Goal: Check status: Check status

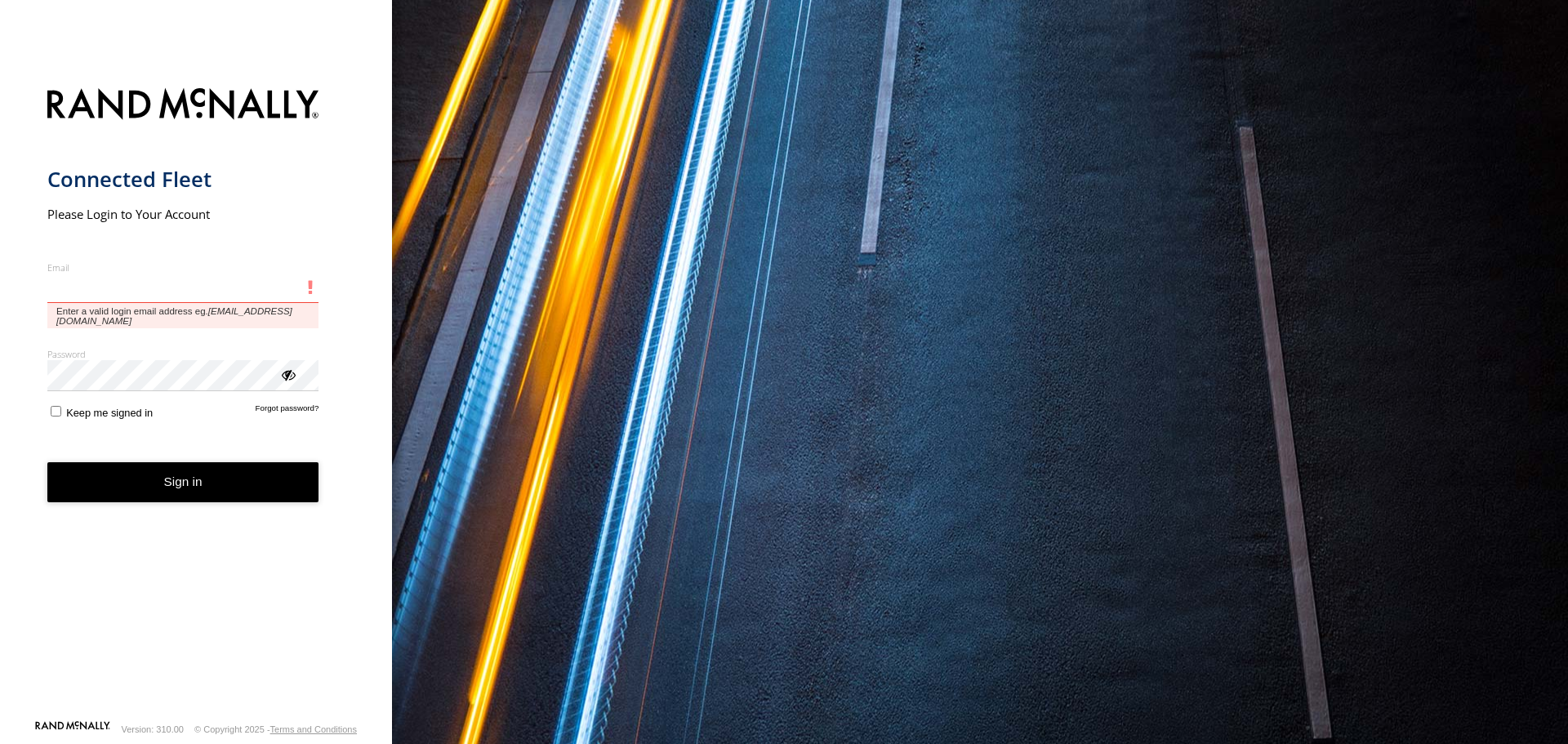
type input "**********"
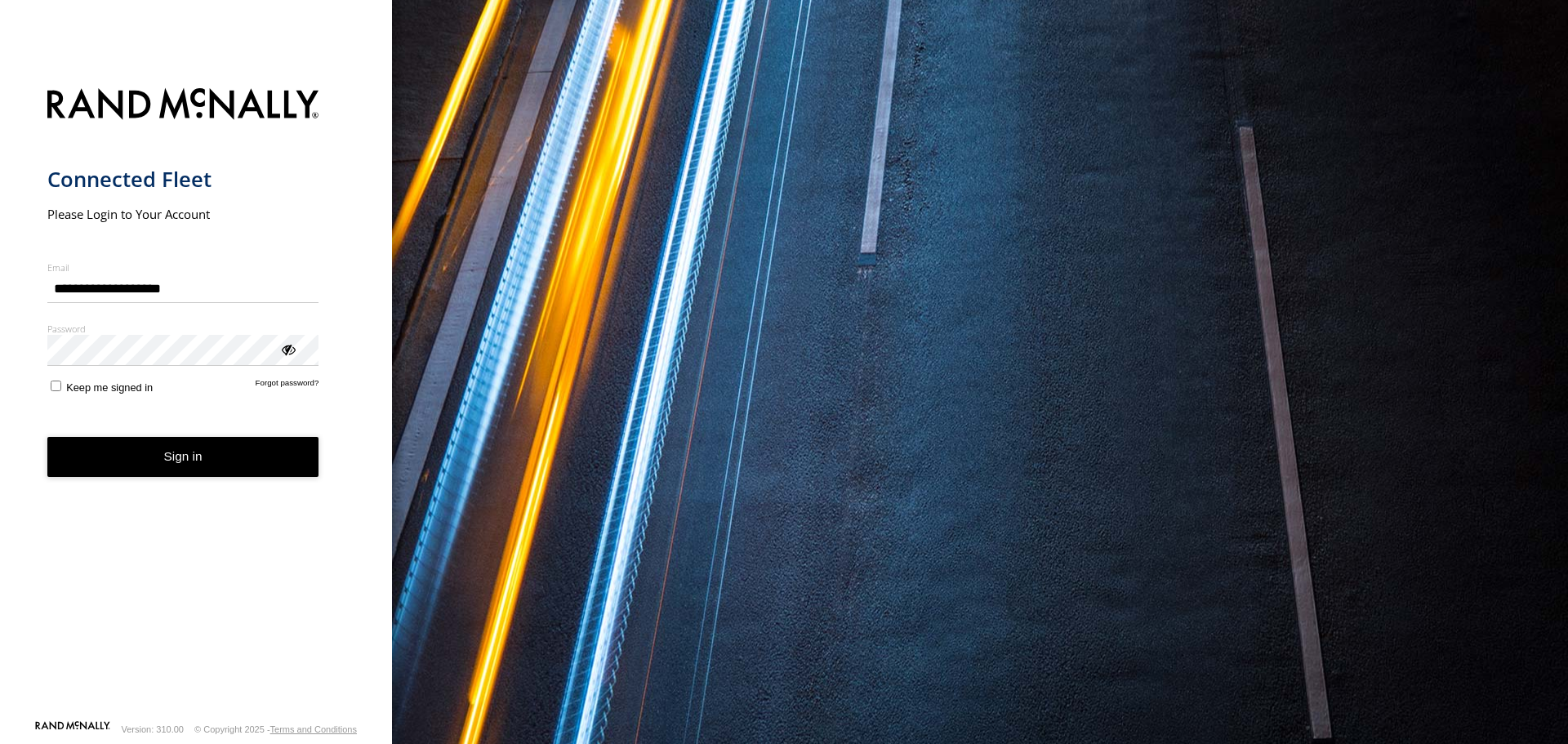
click at [162, 477] on button "Sign in" at bounding box center [184, 456] width 272 height 40
click at [157, 473] on button "Sign in" at bounding box center [184, 456] width 272 height 40
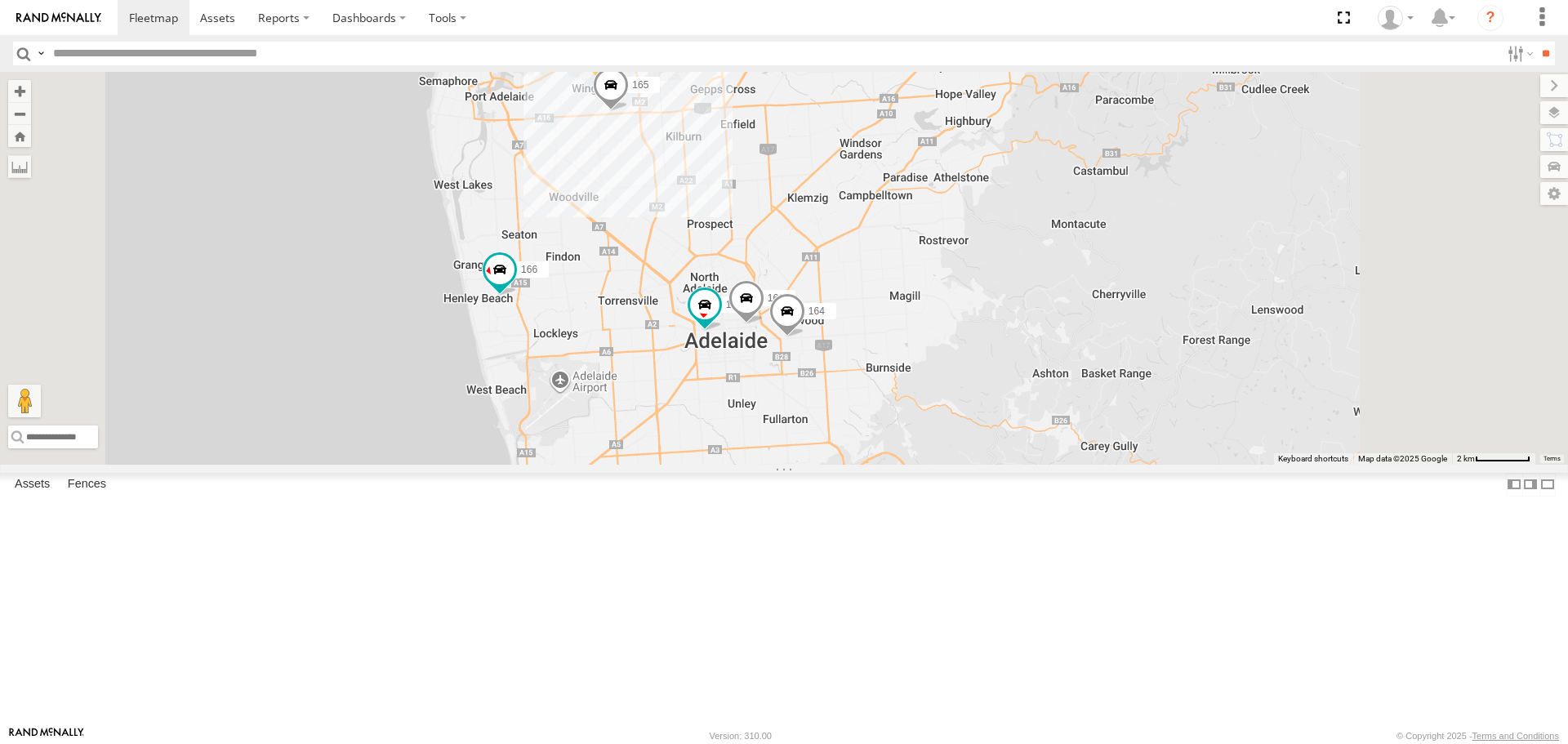
drag, startPoint x: 1027, startPoint y: 391, endPoint x: 1003, endPoint y: 200, distance: 192.5
click at [1007, 206] on div "178 177 391 606 166 161 3 172 167 164 176 165" at bounding box center [784, 267] width 1568 height 391
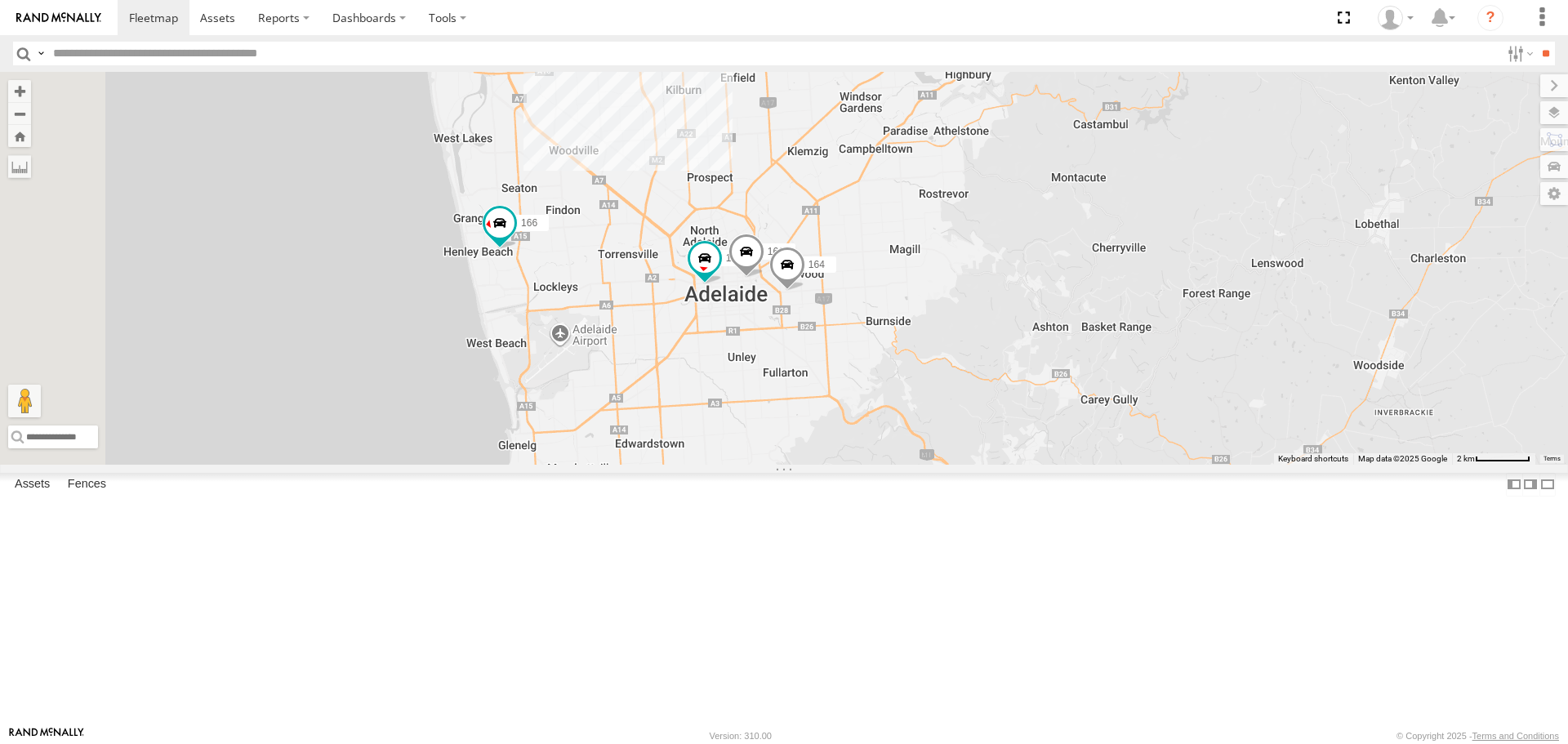
drag, startPoint x: 960, startPoint y: 450, endPoint x: 959, endPoint y: 288, distance: 162.0
click at [959, 288] on div "178 177 391 606 166 161 3 172 167 164 176 165" at bounding box center [784, 267] width 1568 height 391
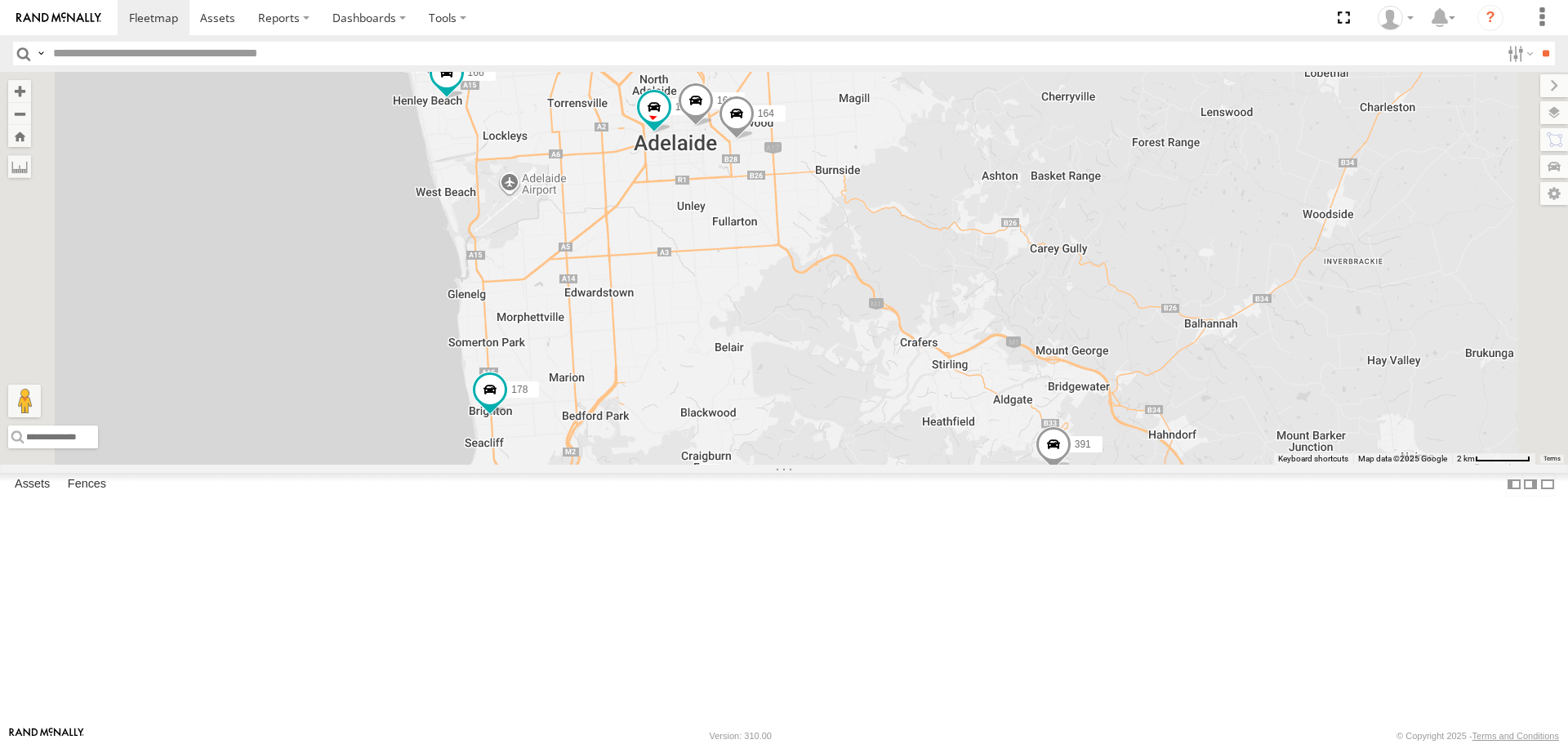
drag, startPoint x: 804, startPoint y: 217, endPoint x: 795, endPoint y: 302, distance: 85.5
click at [795, 302] on div "178 177 391 606 166 161 172 167 164 176 165" at bounding box center [784, 267] width 1568 height 391
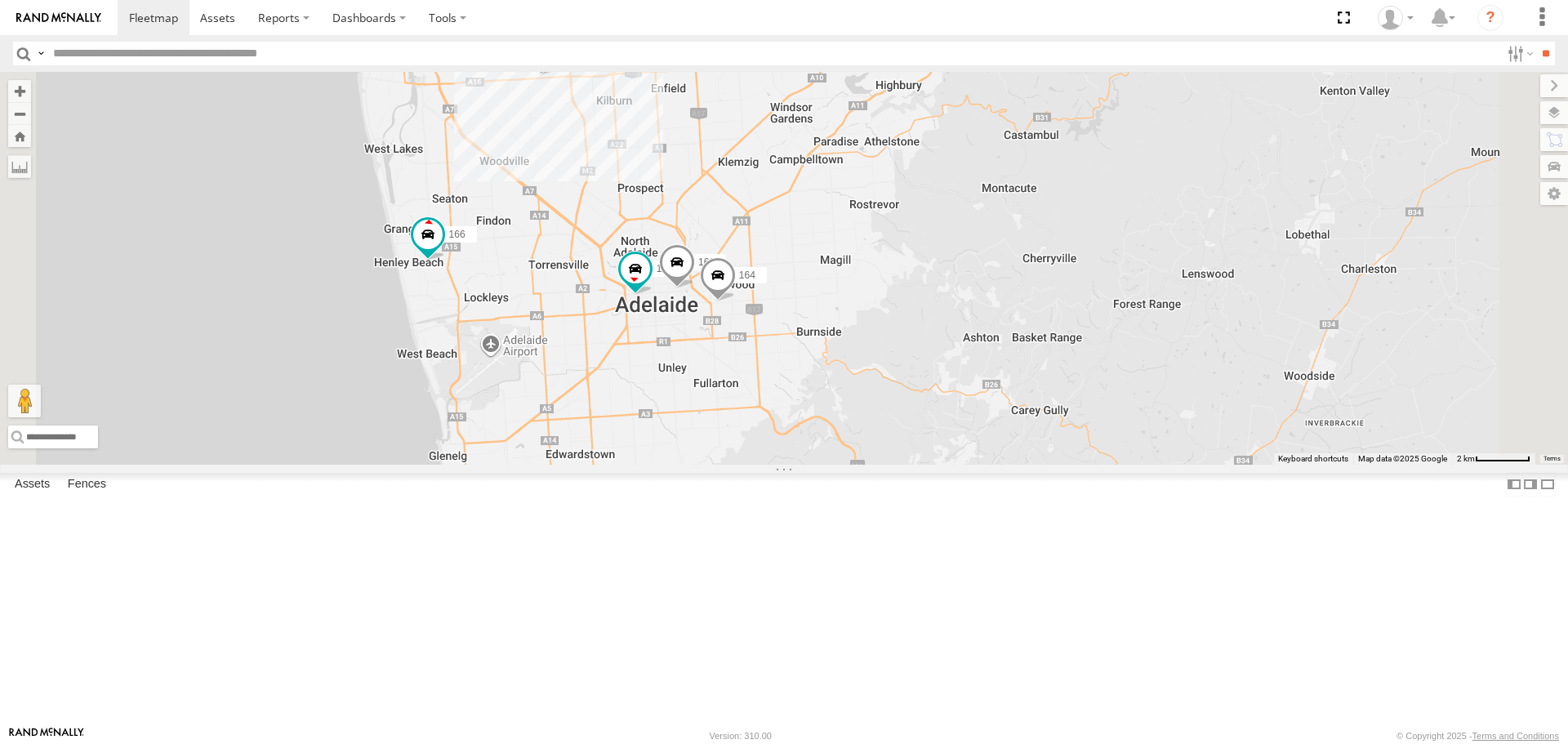
drag, startPoint x: 784, startPoint y: 327, endPoint x: 787, endPoint y: 177, distance: 150.0
click at [787, 180] on div "178 177 391 606 166 161 172 167 164 176 165 3" at bounding box center [784, 267] width 1568 height 391
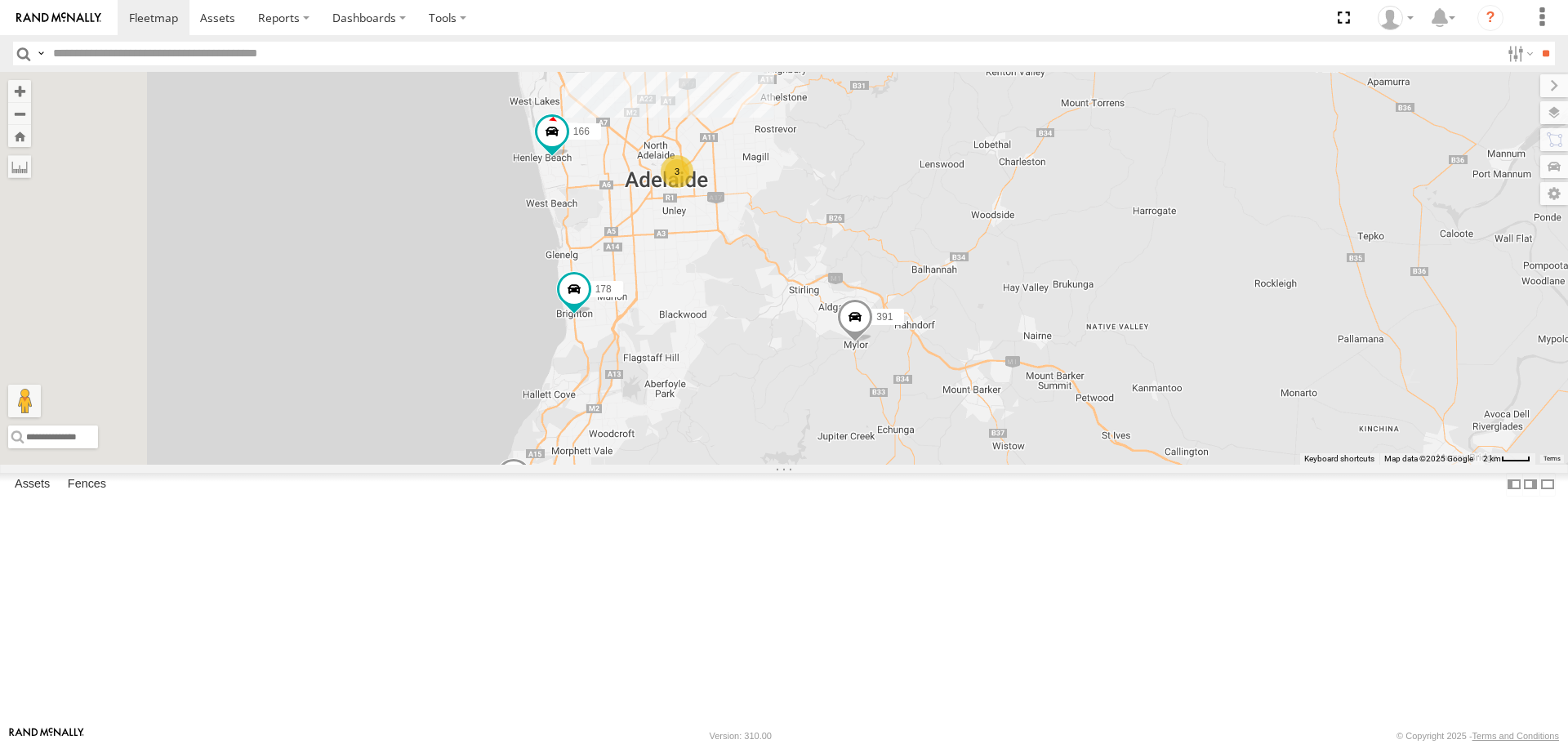
drag, startPoint x: 914, startPoint y: 316, endPoint x: 993, endPoint y: 405, distance: 119.0
click at [993, 405] on div "178 177 391 606 166 172 167 3 4" at bounding box center [784, 267] width 1568 height 391
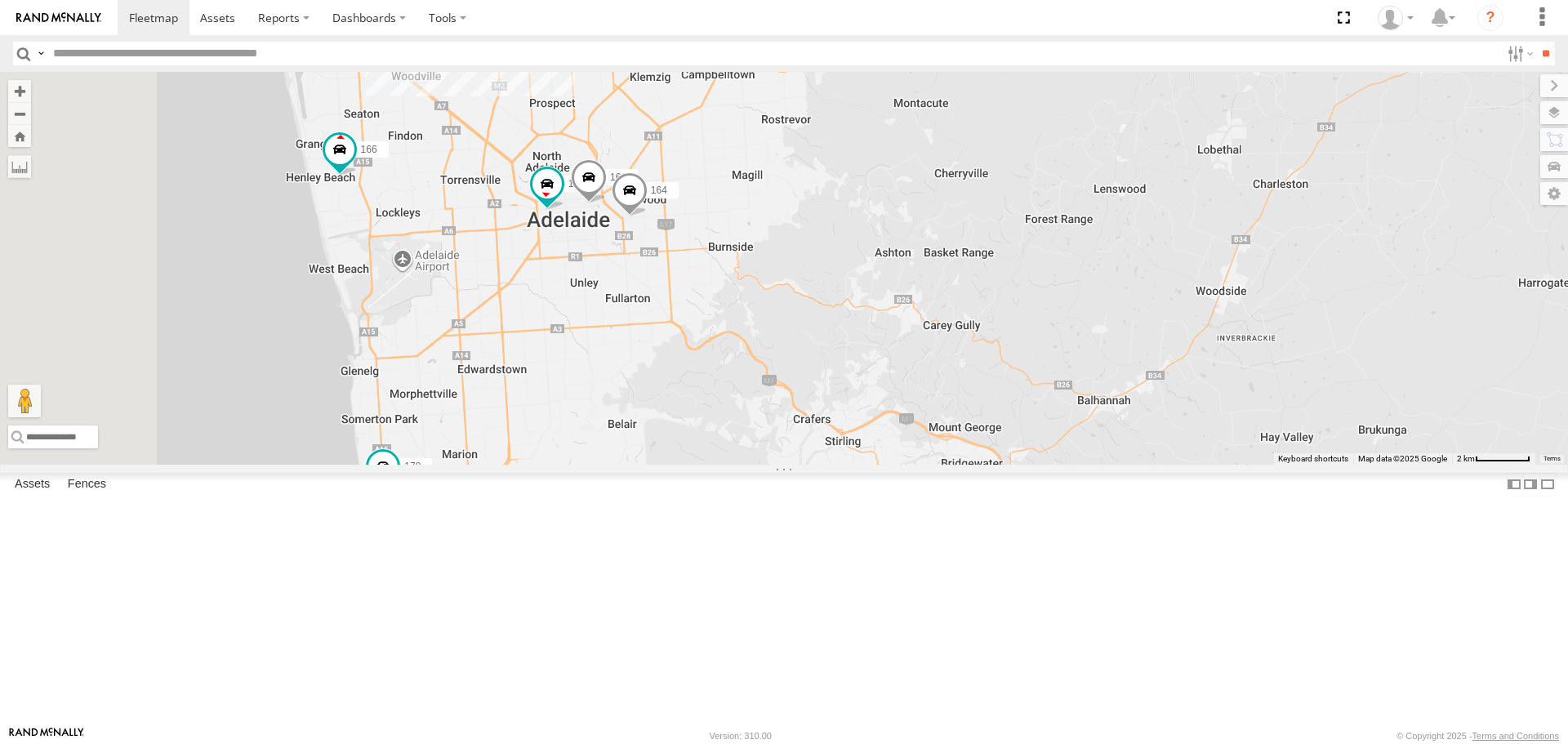
drag, startPoint x: 929, startPoint y: 201, endPoint x: 1001, endPoint y: 406, distance: 217.3
click at [1001, 406] on div "178 177 391 606 166 172 167 161 164 176" at bounding box center [784, 267] width 1568 height 391
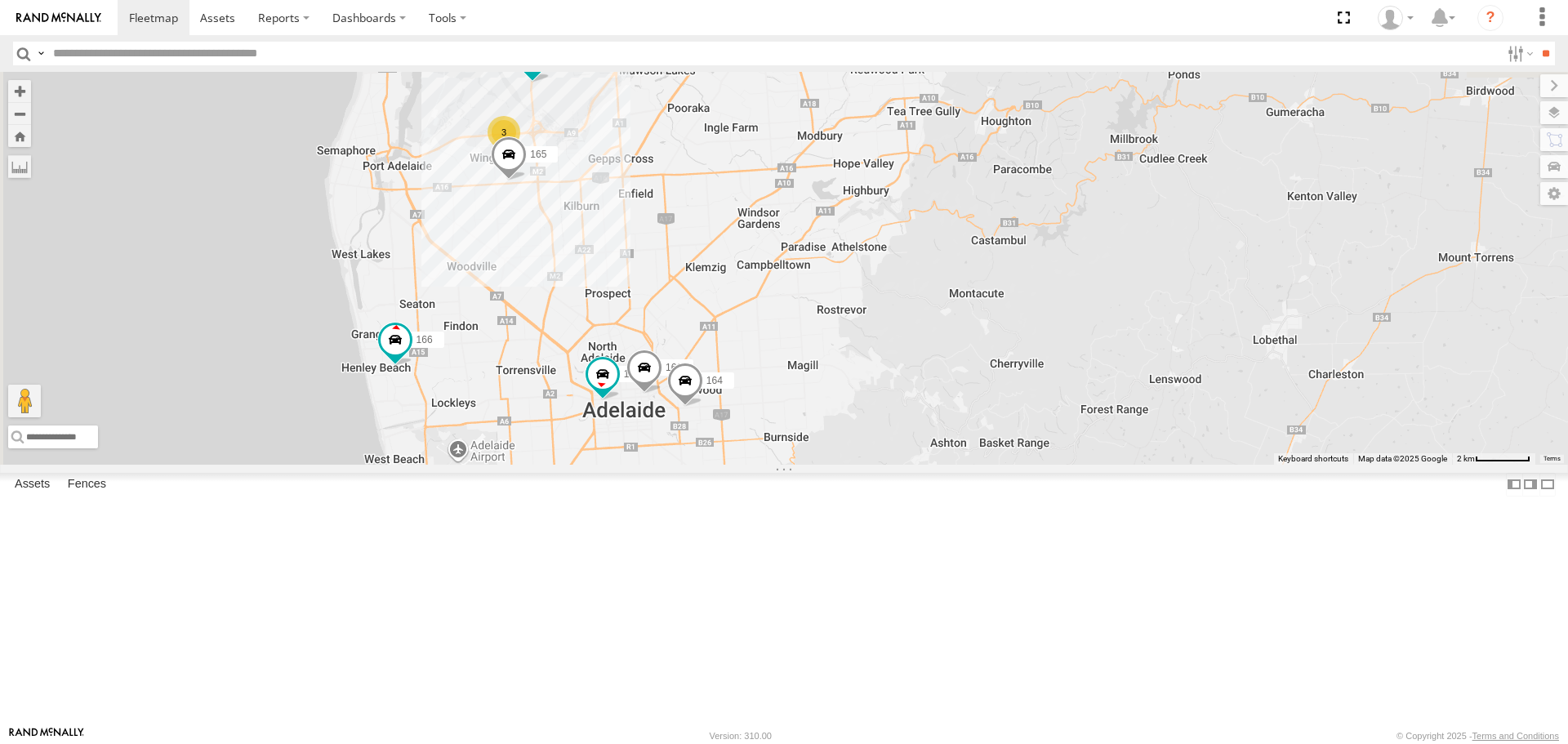
drag, startPoint x: 854, startPoint y: 260, endPoint x: 879, endPoint y: 345, distance: 88.6
click at [879, 345] on div "178 177 391 606 166 172 167 161 164 176 3 165" at bounding box center [784, 267] width 1568 height 391
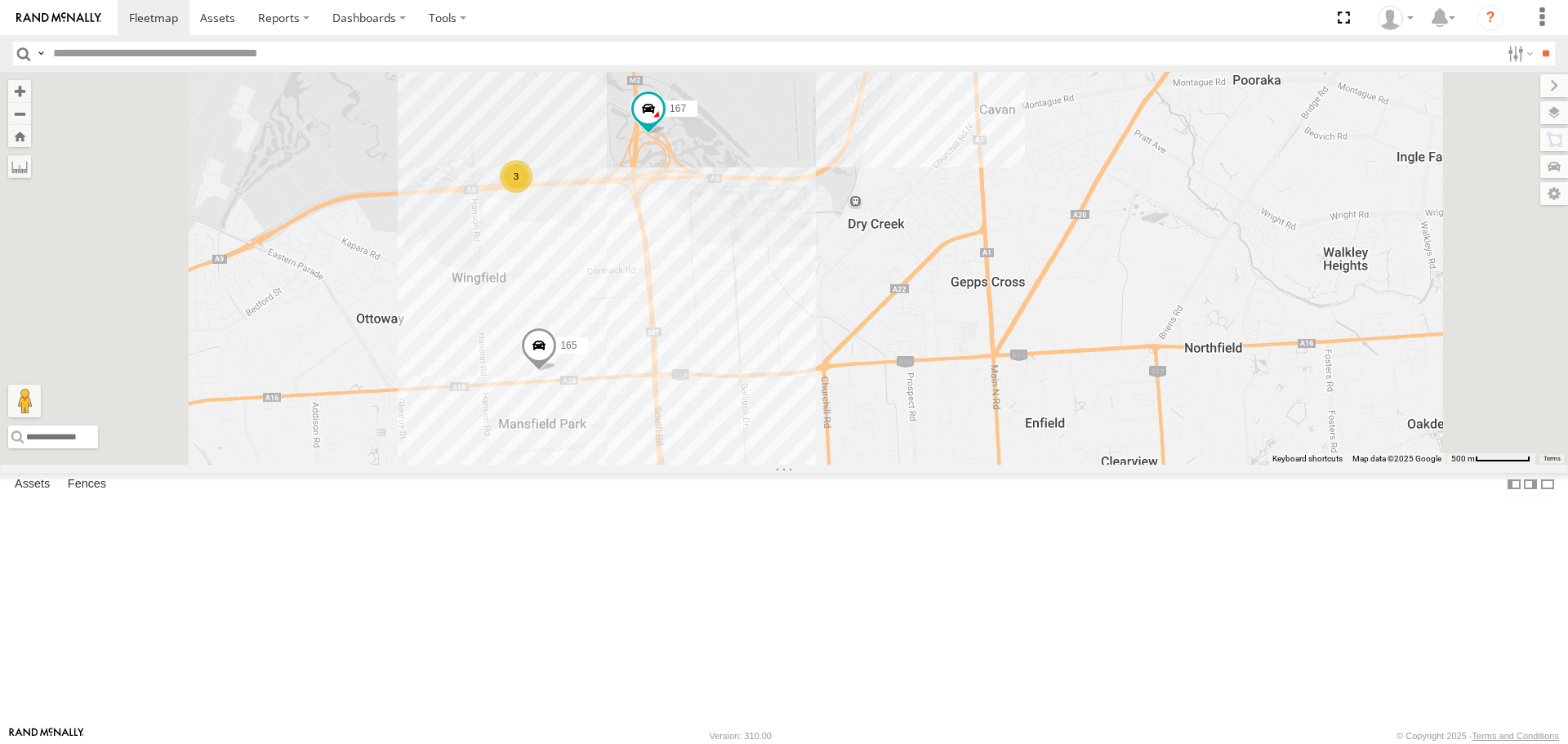
drag, startPoint x: 766, startPoint y: 483, endPoint x: 773, endPoint y: 395, distance: 88.3
click at [773, 395] on div "178 177 391 606 166 172 167 161 164 176 165 160 3" at bounding box center [784, 267] width 1568 height 391
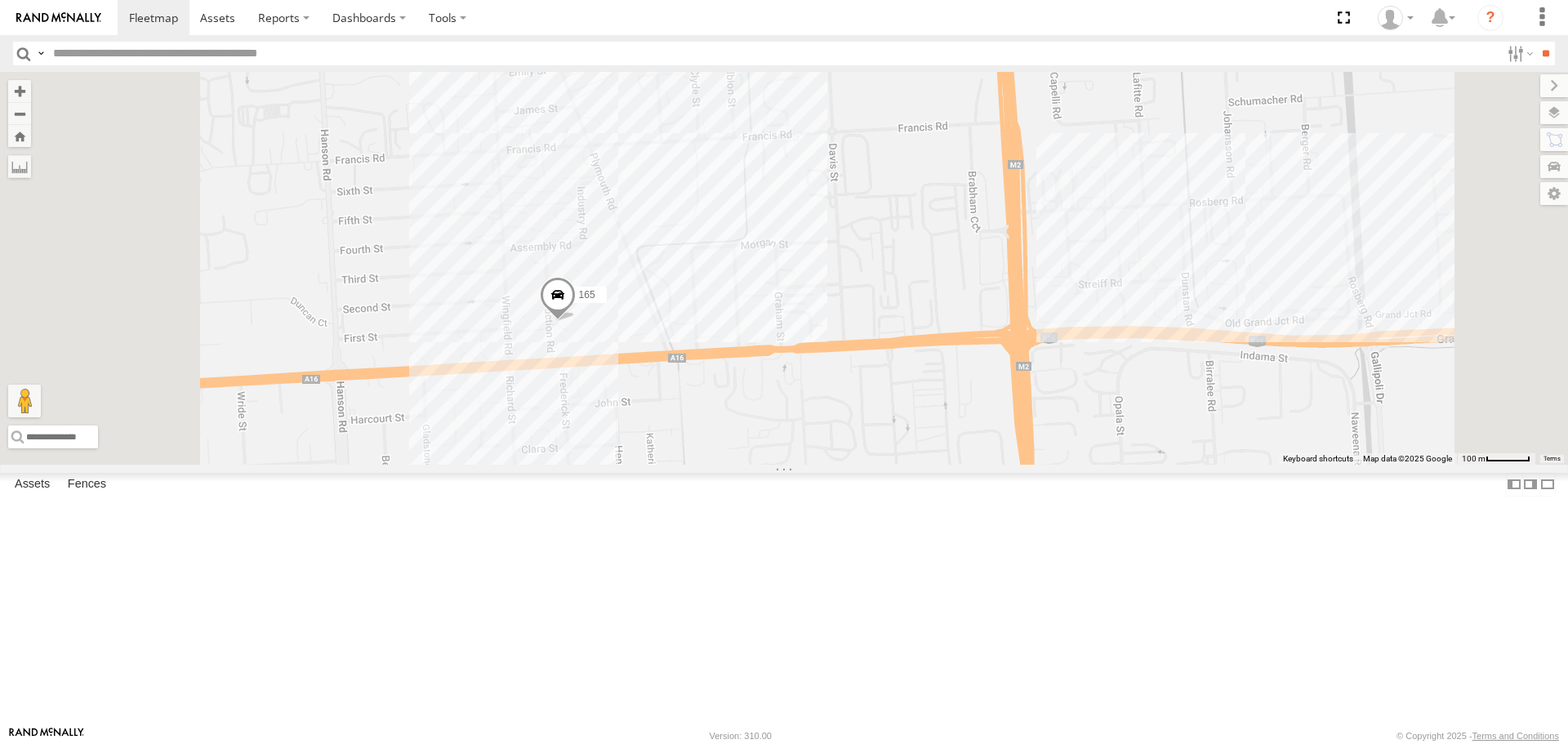
click at [575, 322] on span at bounding box center [558, 300] width 36 height 44
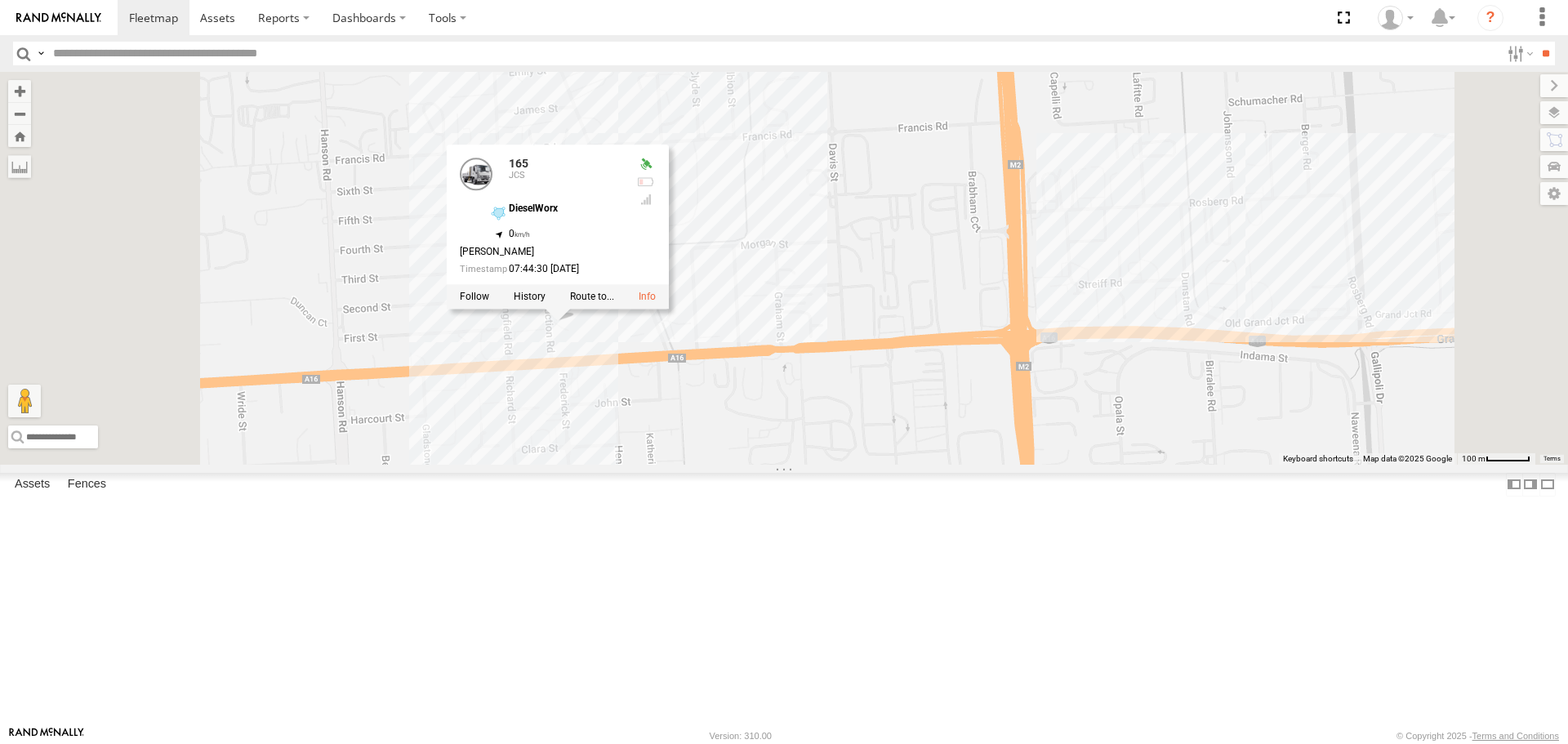
click at [1110, 328] on div "178 177 391 606 166 172 167 161 164 176 165 160 165 JCS DieselWorx -34.84942 , …" at bounding box center [784, 267] width 1568 height 391
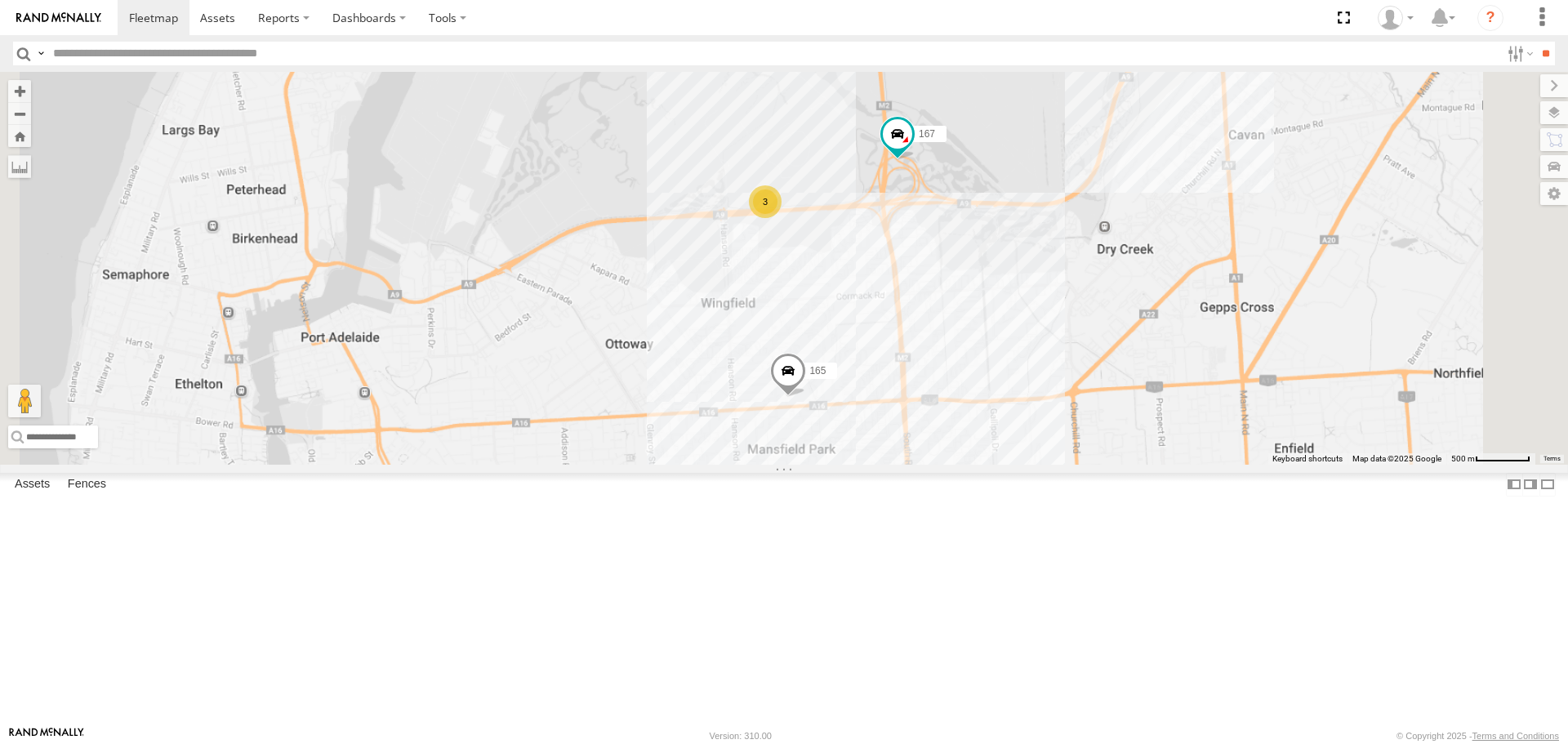
drag, startPoint x: 1181, startPoint y: 269, endPoint x: 1149, endPoint y: 439, distance: 173.0
click at [1149, 439] on div "178 177 391 606 166 172 167 161 164 176 165 160 3" at bounding box center [784, 267] width 1568 height 391
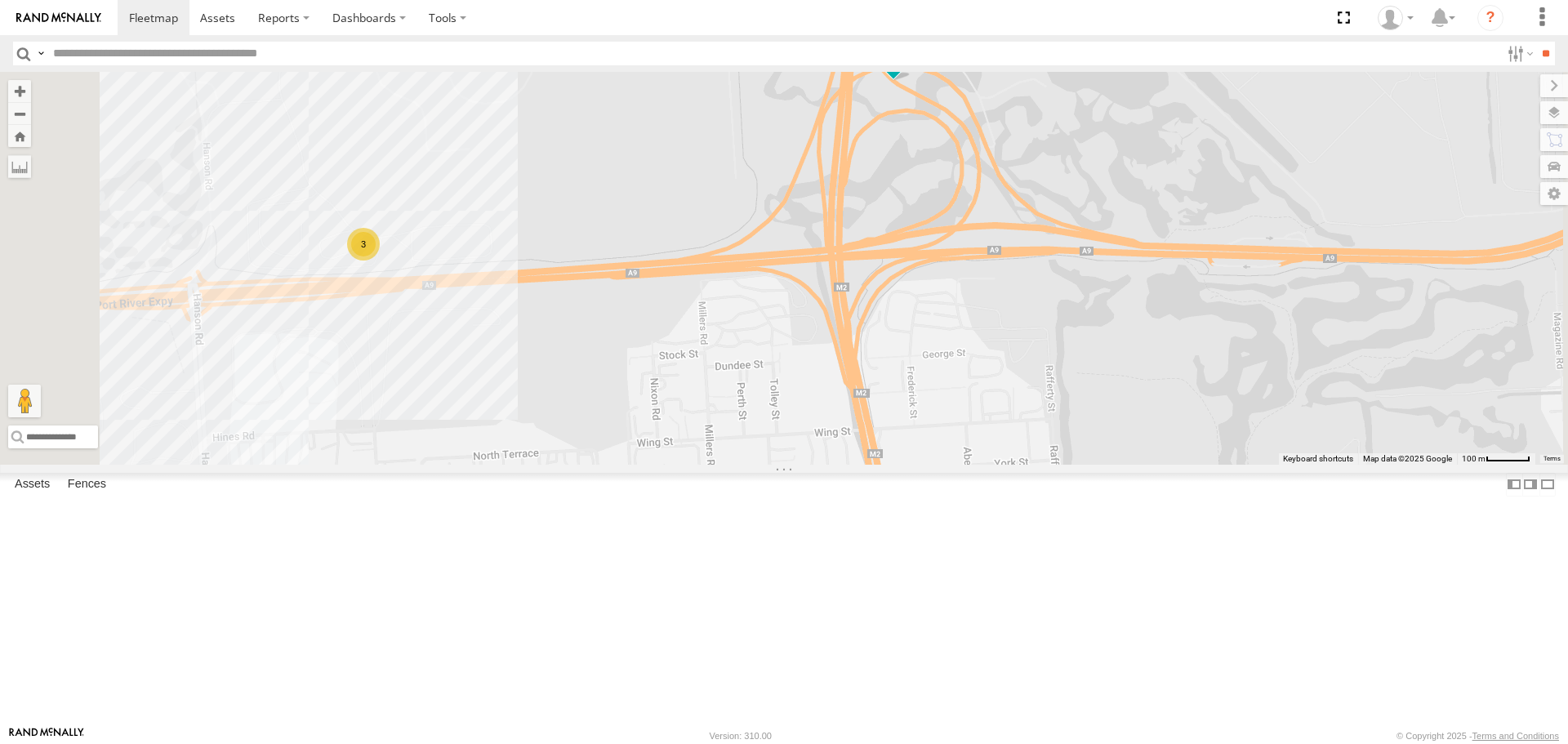
click at [908, 70] on span at bounding box center [893, 54] width 29 height 29
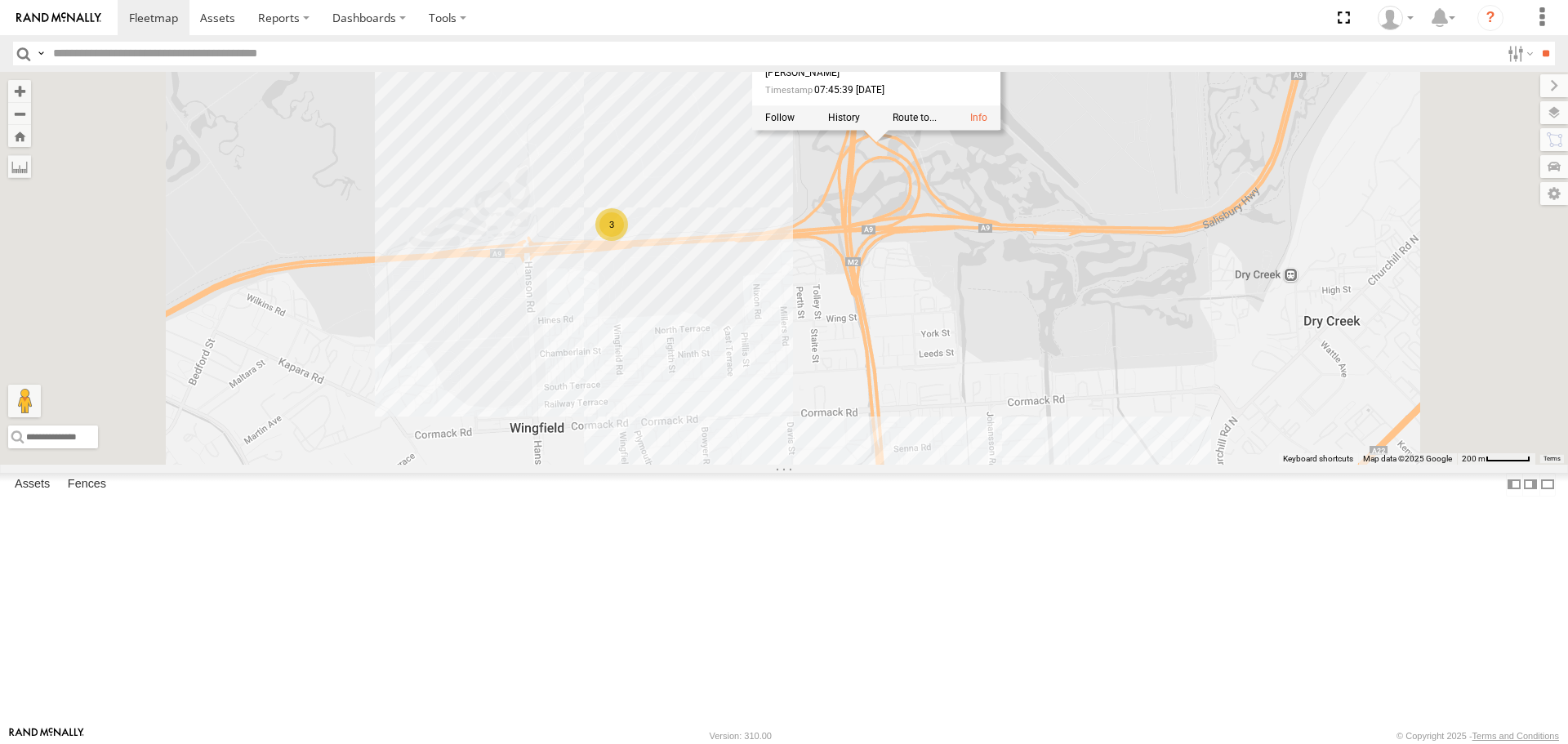
click at [1161, 323] on div "178 177 391 606 166 172 167 161 164 176 165 160 167 [GEOGRAPHIC_DATA] -34.82904…" at bounding box center [784, 267] width 1568 height 391
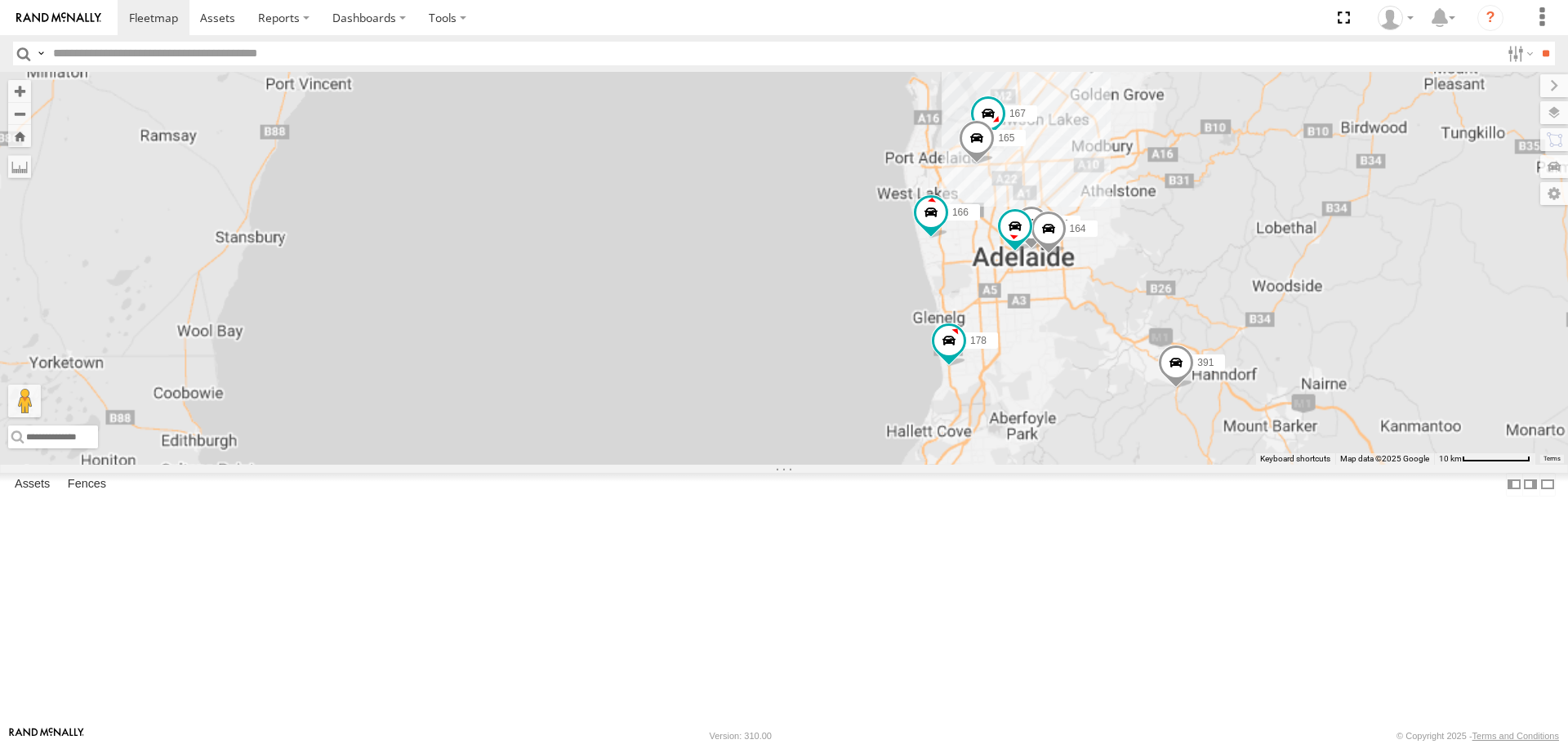
drag, startPoint x: 1214, startPoint y: 221, endPoint x: 1176, endPoint y: 345, distance: 129.7
click at [1176, 345] on div "178 177 391 606 166 172 167 161 164 176 165 160" at bounding box center [784, 267] width 1568 height 391
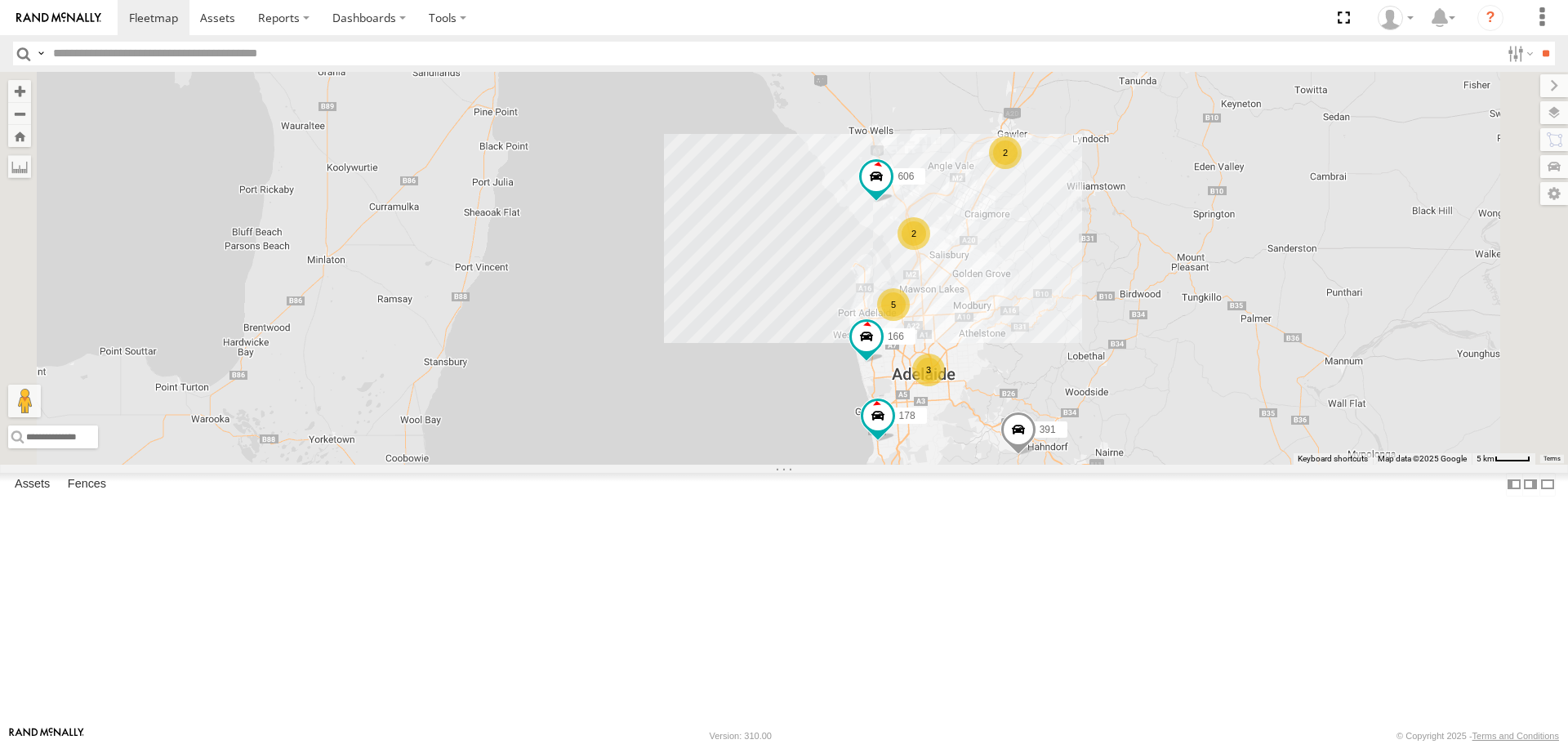
drag, startPoint x: 1267, startPoint y: 252, endPoint x: 1153, endPoint y: 410, distance: 194.8
click at [1176, 411] on div "178 177 391 606 166 2 3 5 2" at bounding box center [784, 267] width 1568 height 391
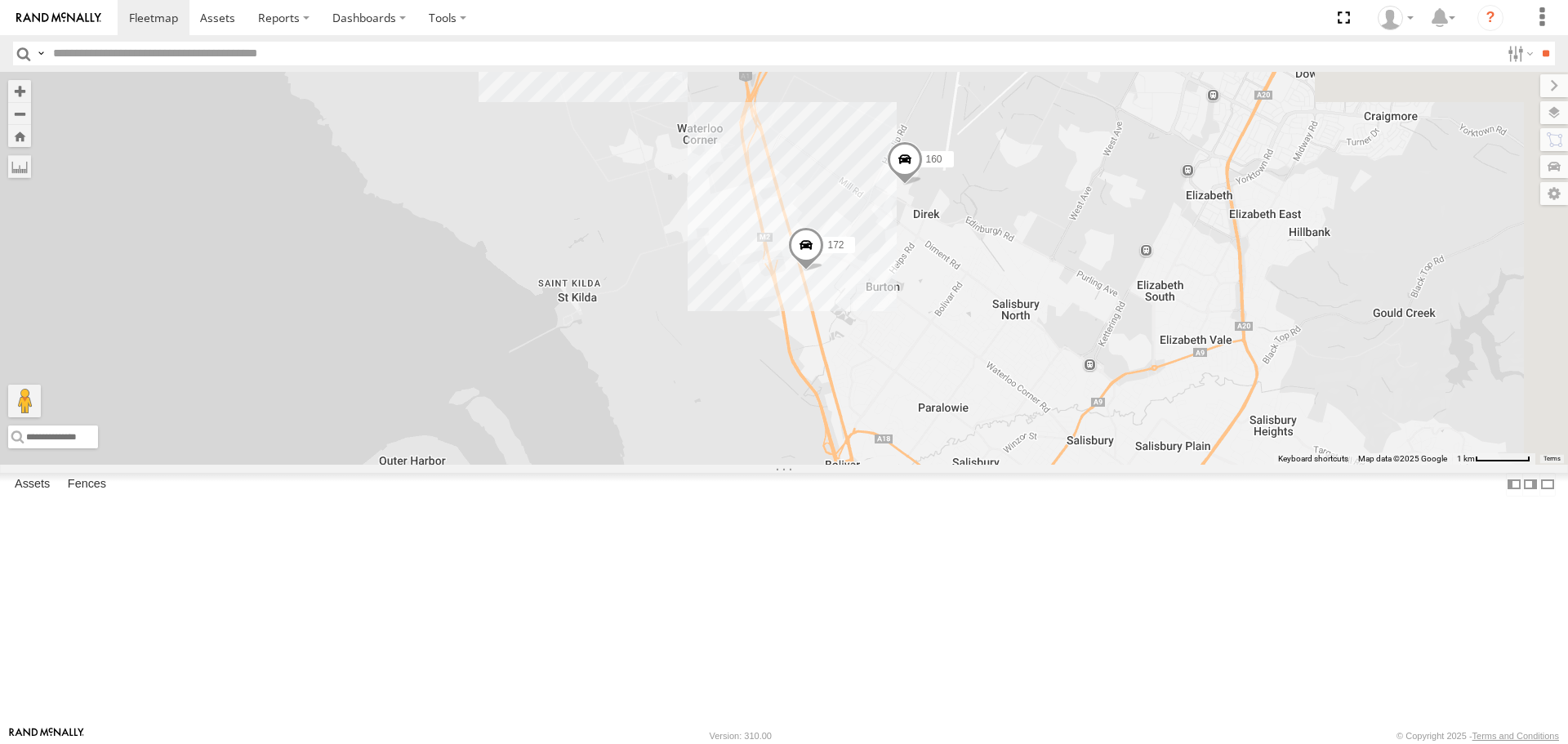
drag, startPoint x: 1315, startPoint y: 232, endPoint x: 1157, endPoint y: 327, distance: 184.4
click at [1157, 327] on div "178 177 391 606 166 172 167 160 165" at bounding box center [784, 267] width 1568 height 391
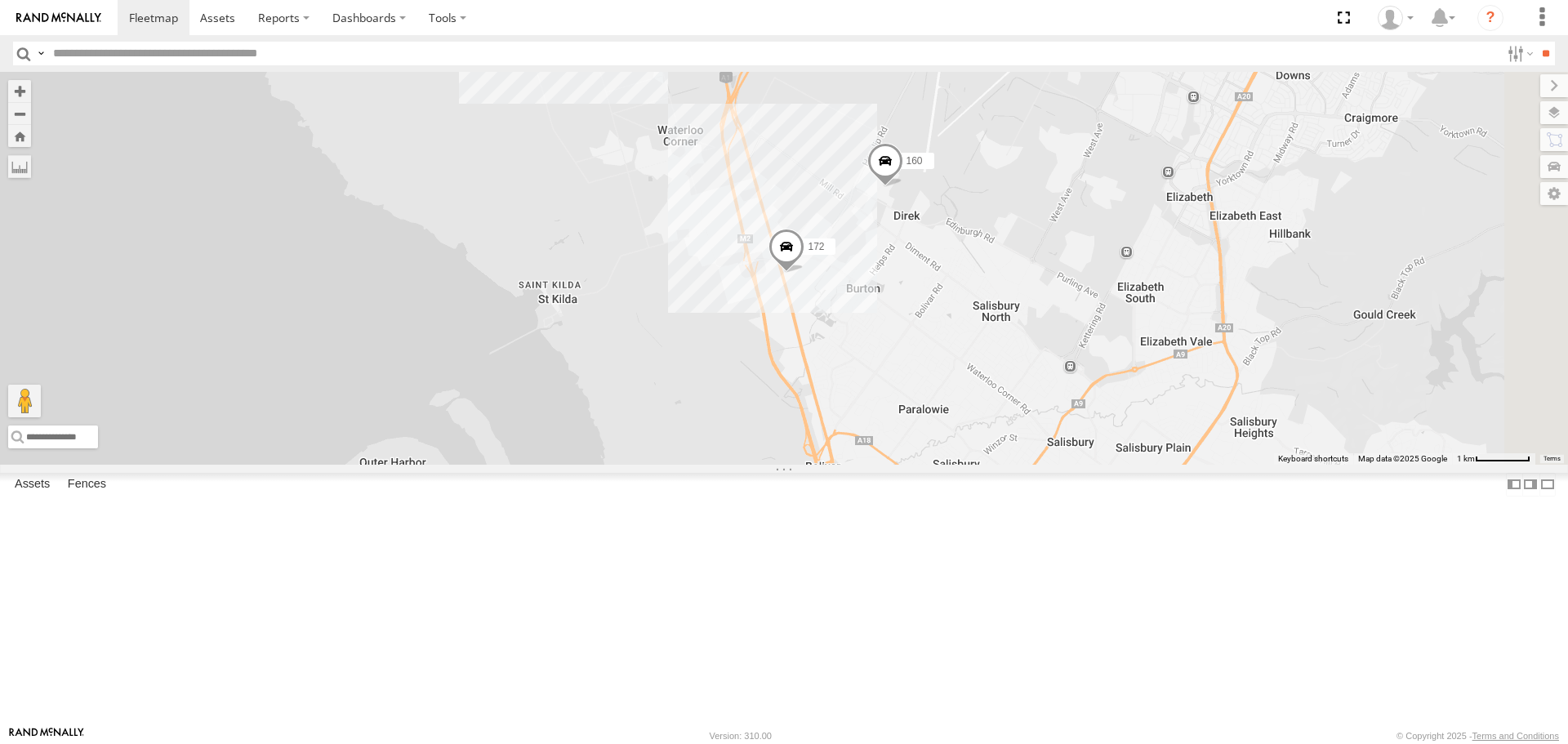
click at [903, 188] on span at bounding box center [885, 166] width 36 height 44
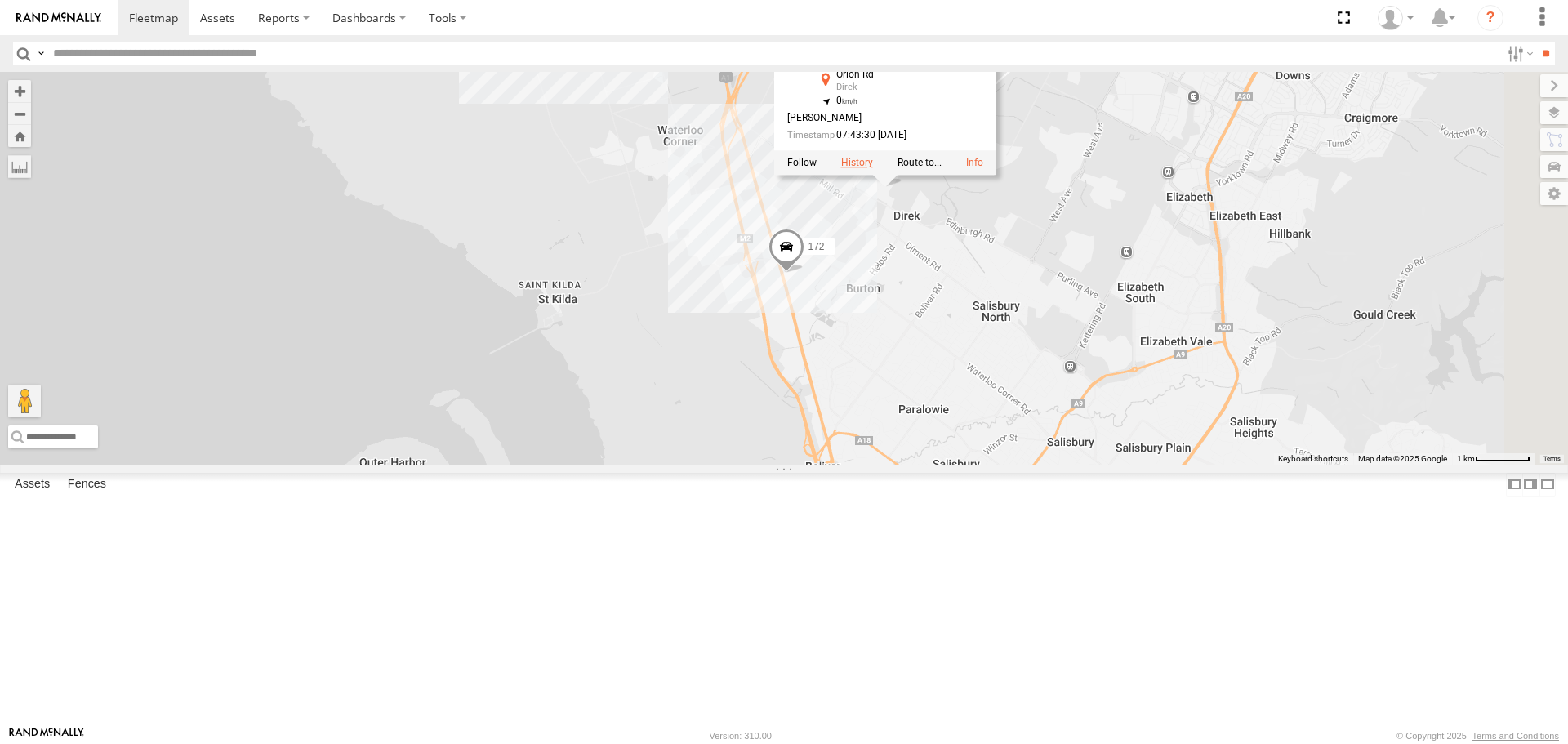
click at [873, 169] on label at bounding box center [857, 163] width 32 height 11
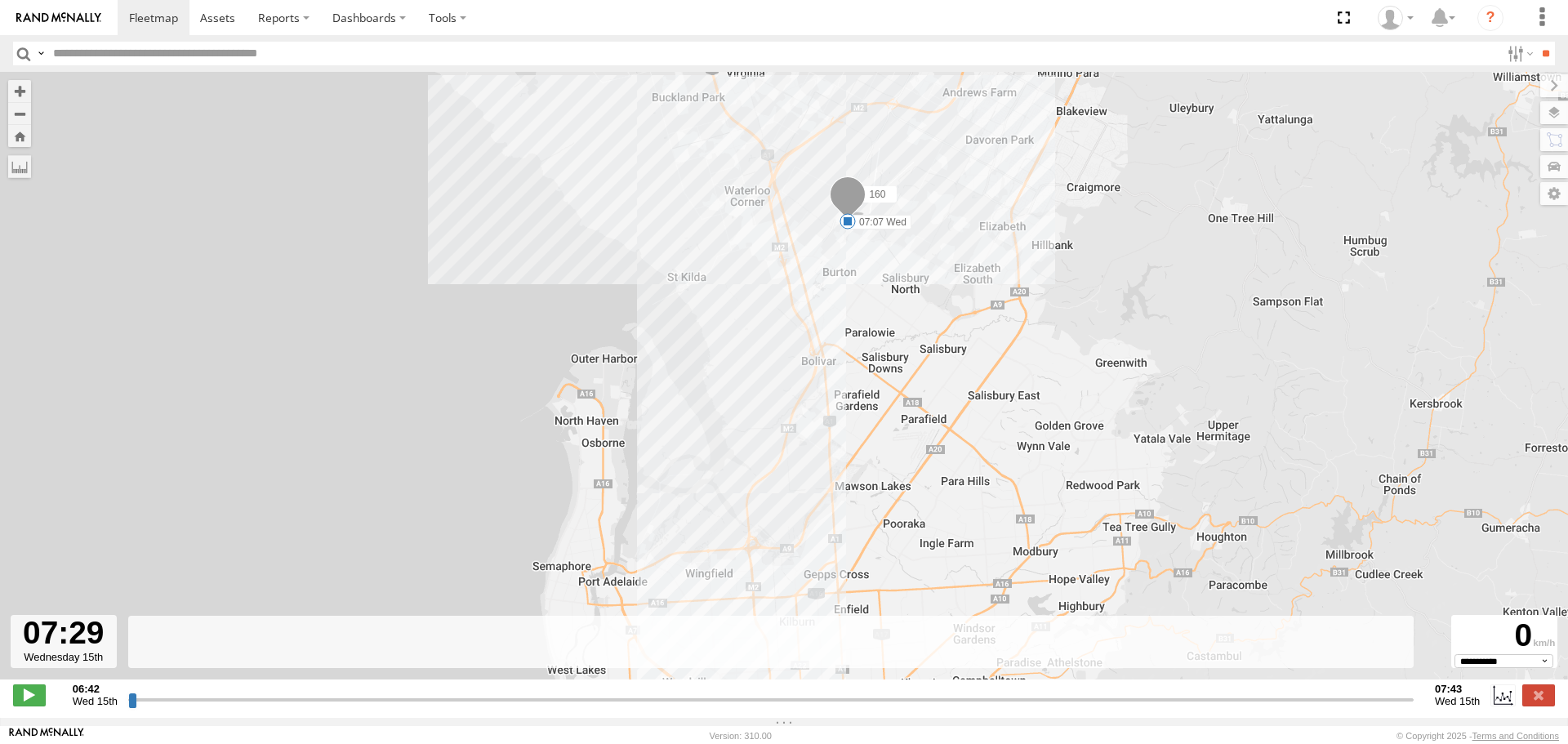
drag, startPoint x: 138, startPoint y: 705, endPoint x: 1344, endPoint y: 718, distance: 1206.1
type input "**********"
click at [1344, 707] on input "range" at bounding box center [771, 700] width 1285 height 16
